Goal: Transaction & Acquisition: Purchase product/service

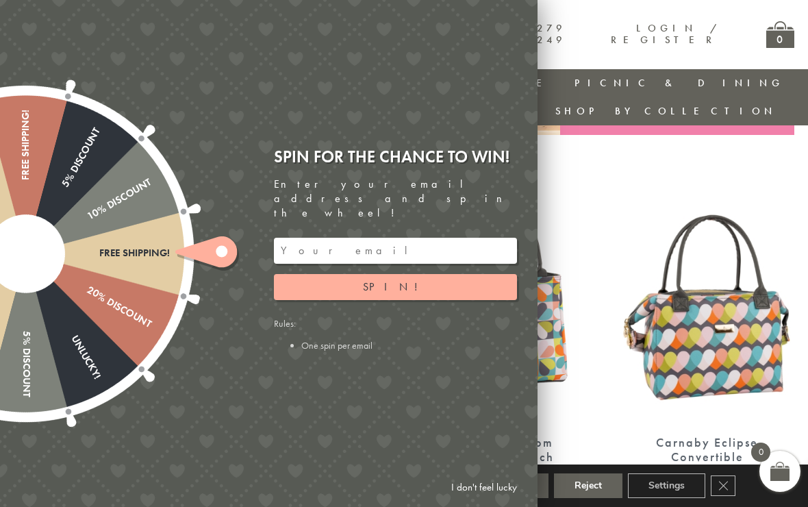
scroll to position [443, 0]
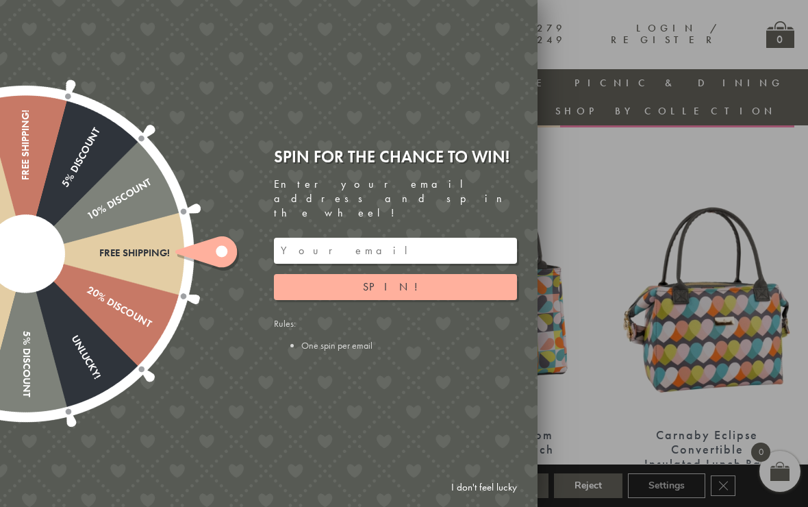
click at [591, 504] on div at bounding box center [404, 253] width 808 height 507
click at [485, 500] on link "I don't feel lucky" at bounding box center [483, 486] width 79 height 25
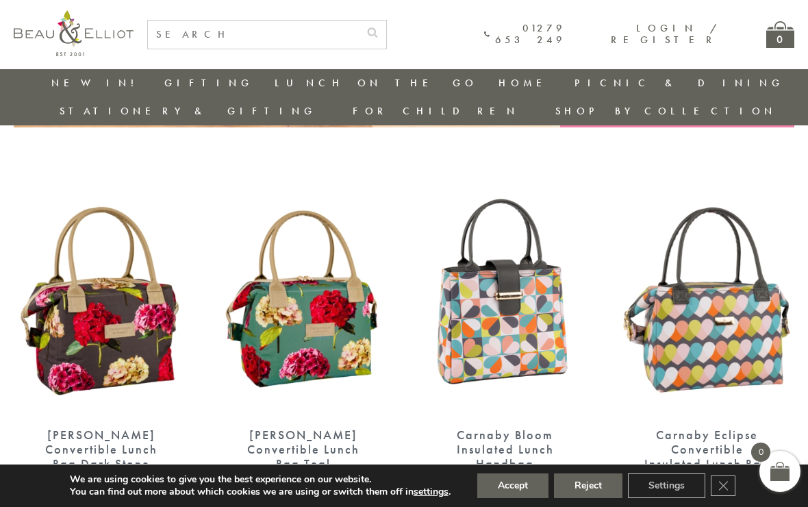
click at [583, 498] on button "Reject" at bounding box center [588, 485] width 68 height 25
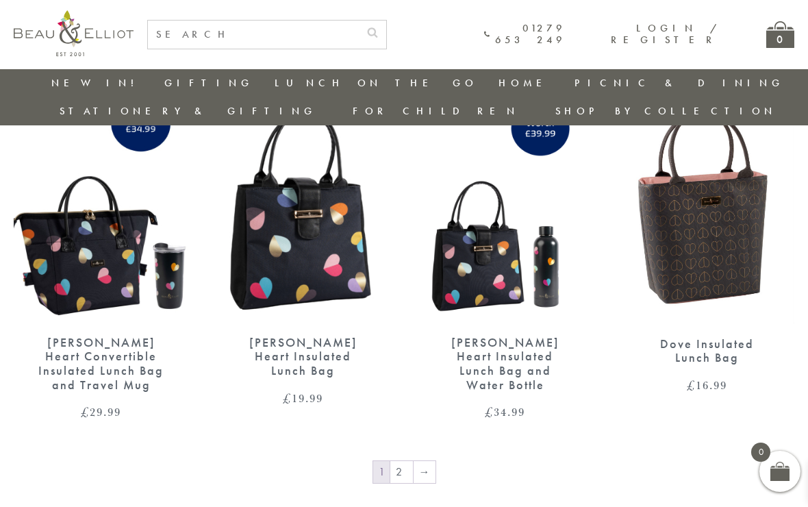
scroll to position [2015, 9]
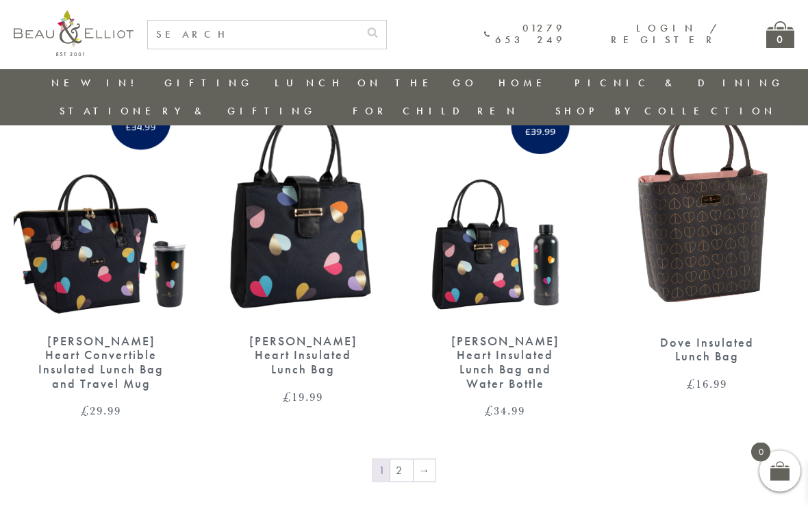
click at [390, 459] on link "2" at bounding box center [401, 470] width 23 height 22
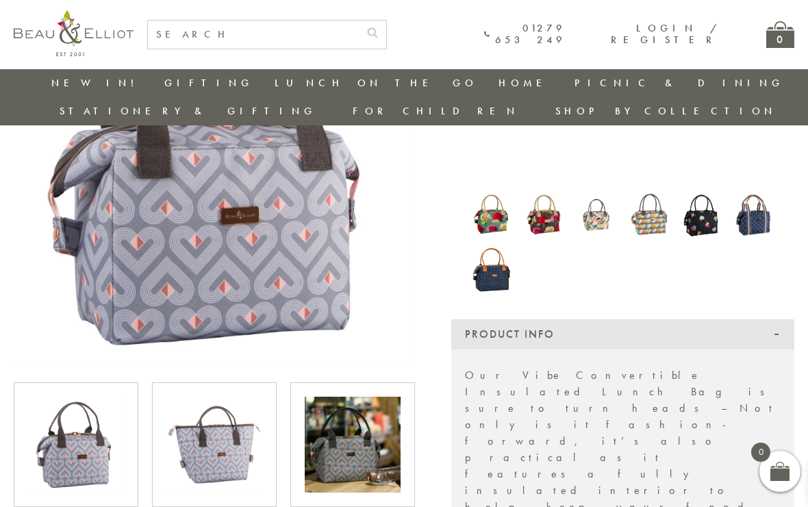
scroll to position [256, 0]
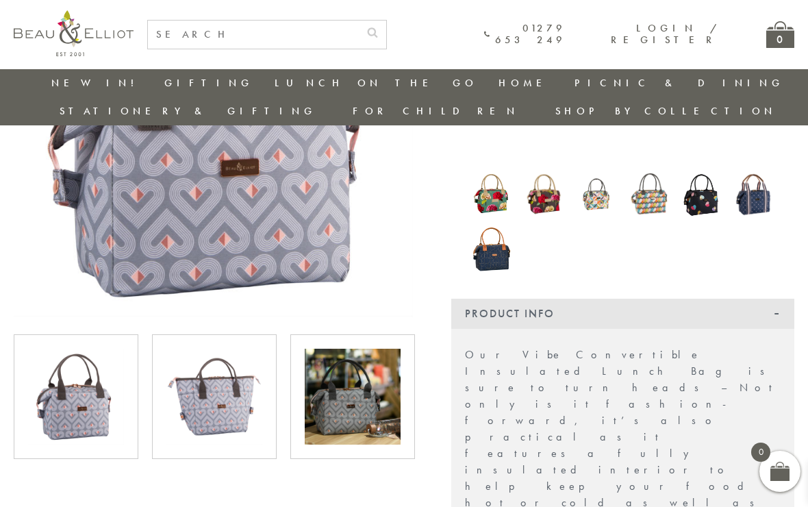
click at [206, 390] on img at bounding box center [214, 396] width 96 height 96
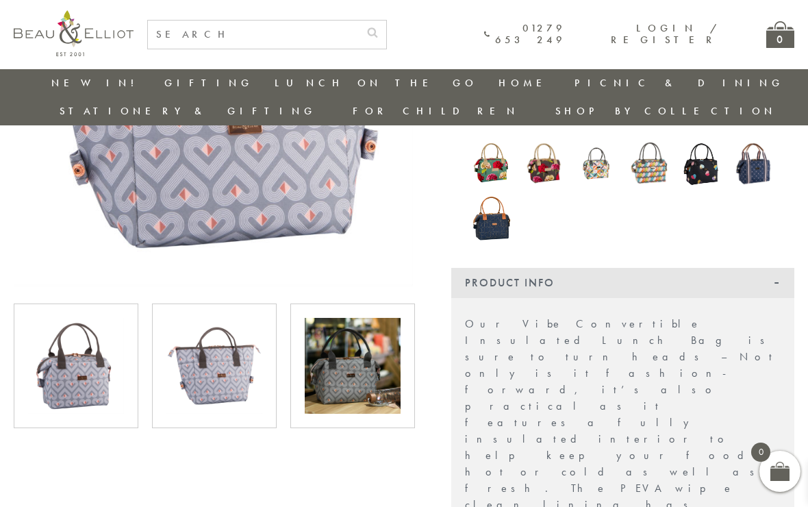
scroll to position [296, 0]
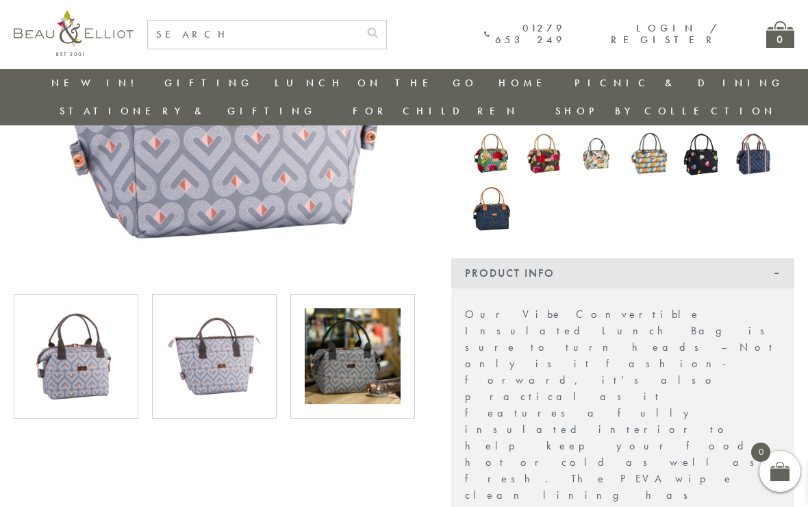
click at [342, 351] on img at bounding box center [353, 356] width 96 height 96
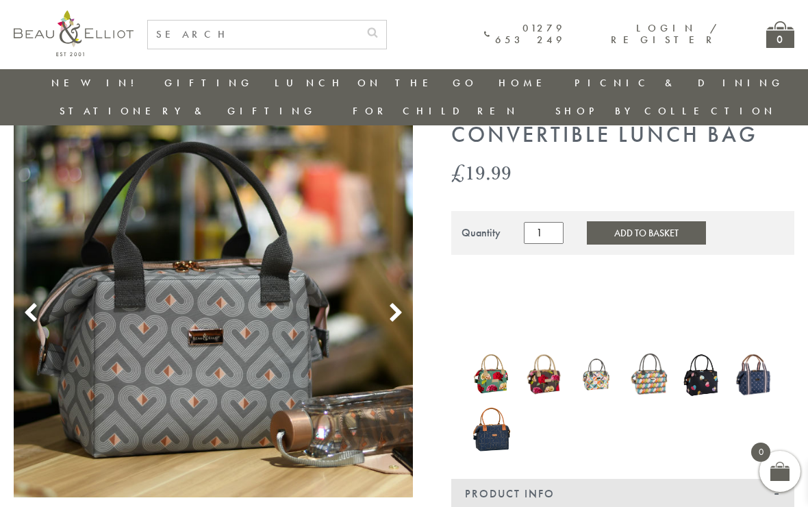
scroll to position [75, 0]
click at [707, 361] on img at bounding box center [701, 374] width 39 height 53
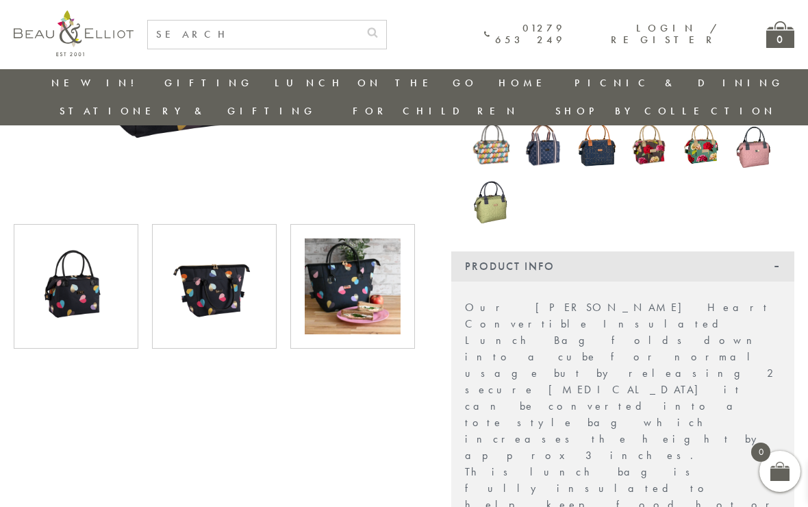
scroll to position [366, 0]
click at [347, 279] on img at bounding box center [353, 287] width 96 height 96
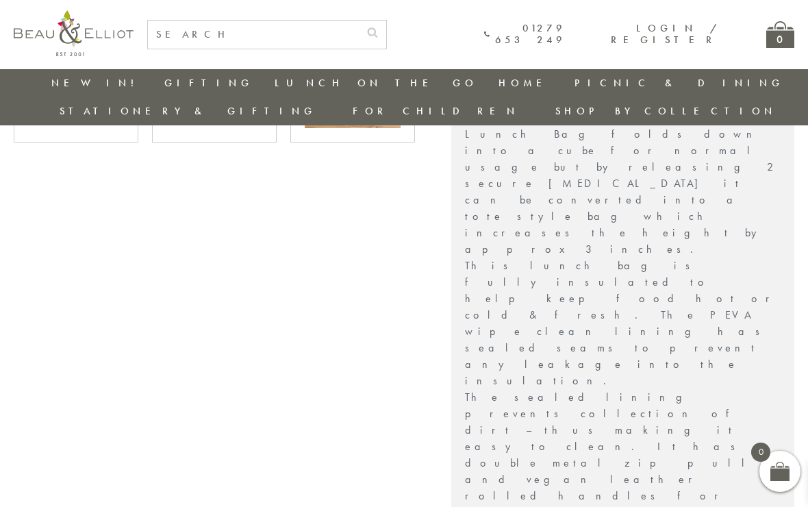
scroll to position [572, 0]
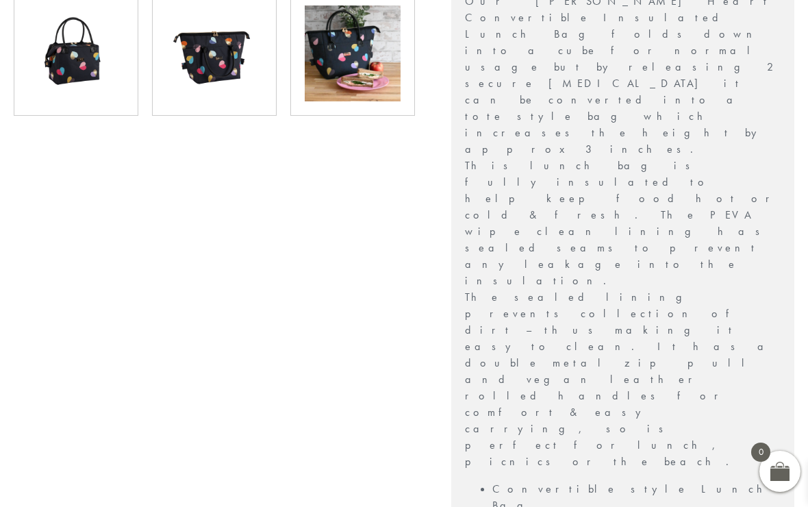
scroll to position [628, 0]
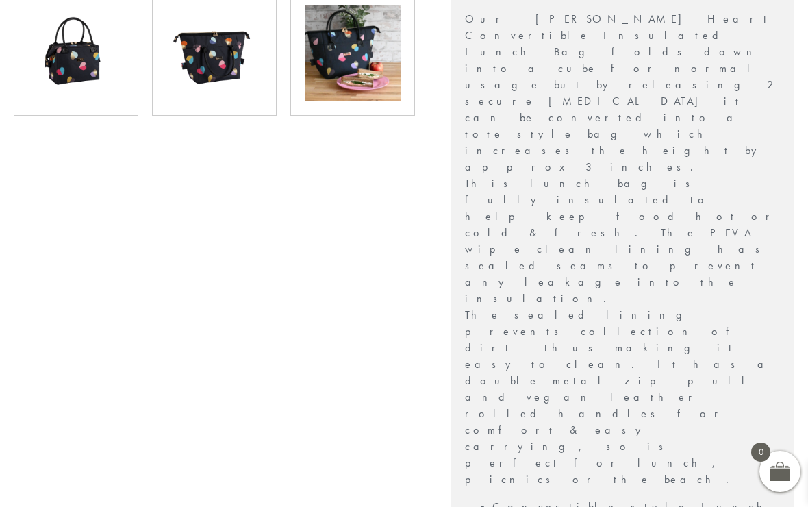
click at [190, 292] on div at bounding box center [213, 322] width 426 height 1496
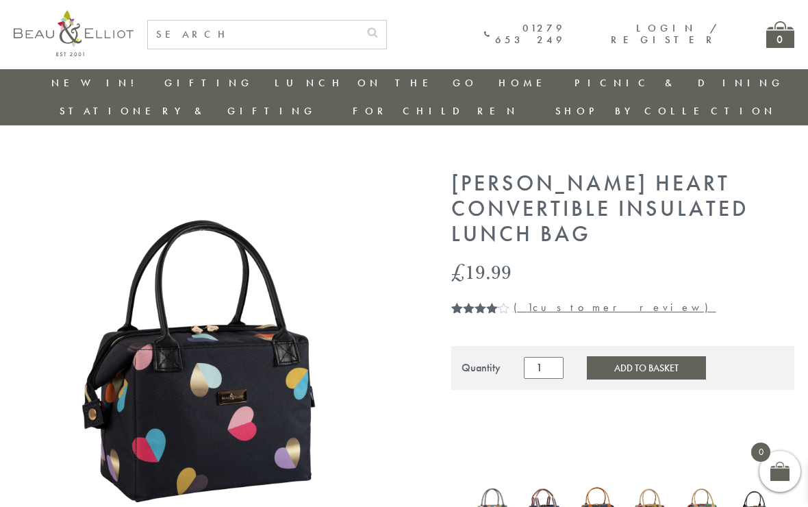
scroll to position [0, 0]
